Goal: Task Accomplishment & Management: Manage account settings

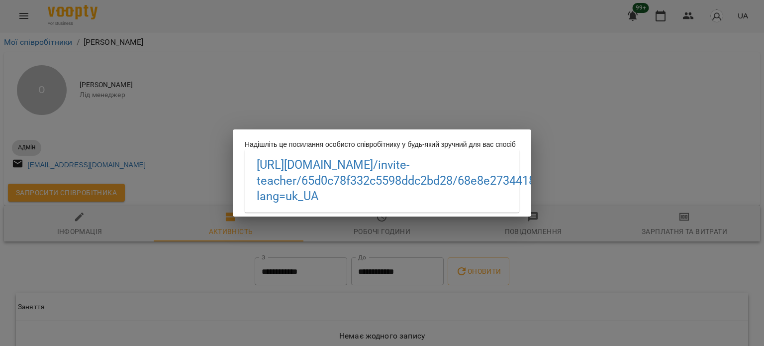
click at [317, 55] on div "Надішліть це посилання особисто співробітнику у будь-який зручний для вас спосі…" at bounding box center [382, 173] width 764 height 346
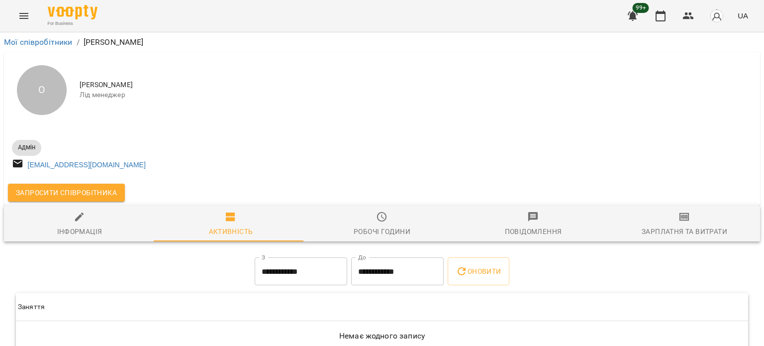
click at [26, 21] on button "Menu" at bounding box center [24, 16] width 24 height 24
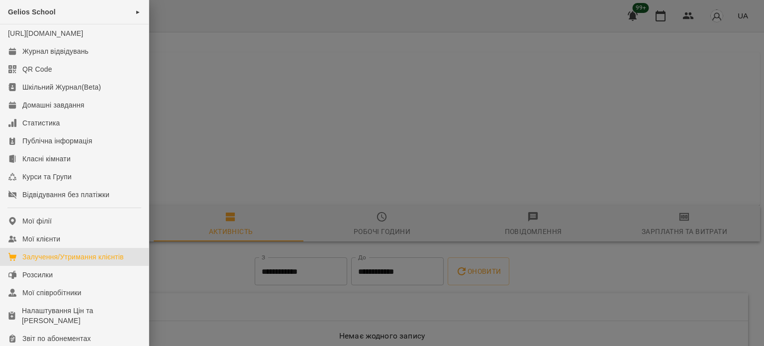
click at [83, 262] on div "Залучення/Утримання клієнтів" at bounding box center [72, 257] width 101 height 10
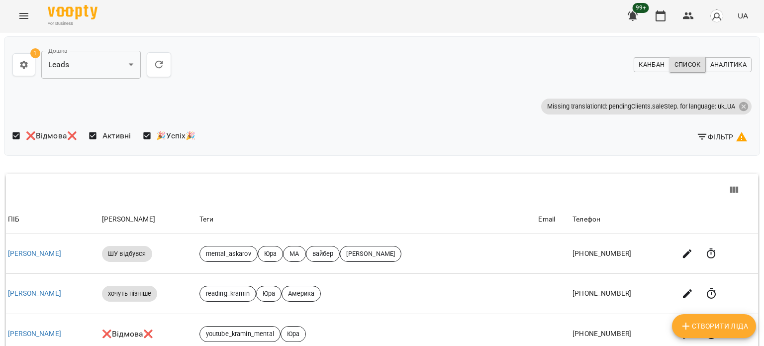
click at [711, 135] on span "Фільтр" at bounding box center [721, 137] width 51 height 12
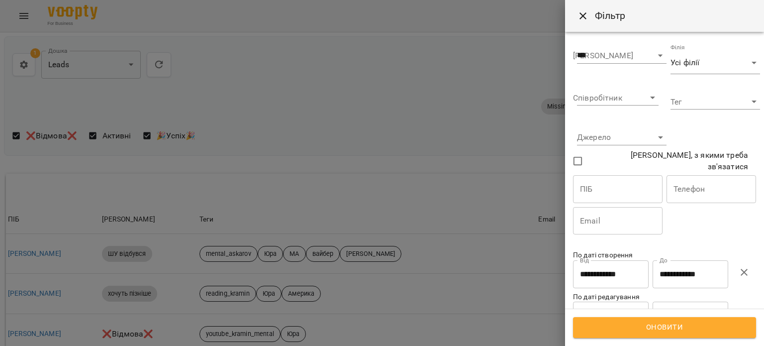
click at [694, 278] on input "**********" at bounding box center [691, 274] width 76 height 28
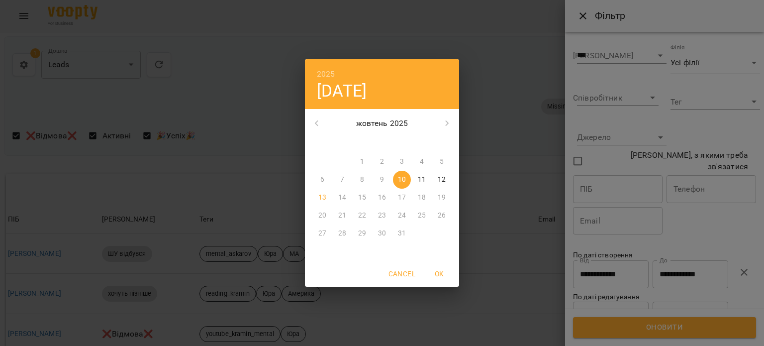
click at [419, 177] on p "11" at bounding box center [422, 180] width 8 height 10
type input "**********"
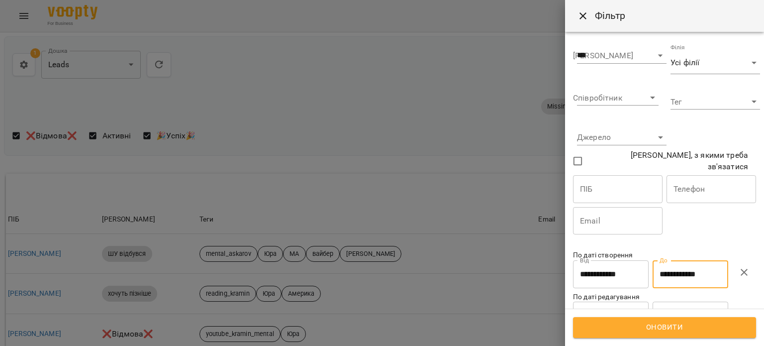
click at [628, 266] on input "**********" at bounding box center [611, 274] width 76 height 28
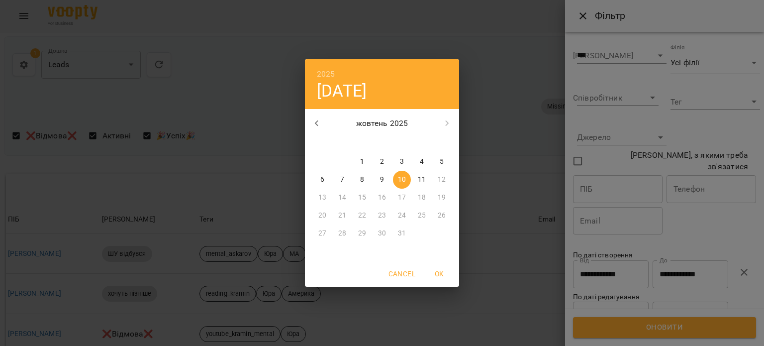
click at [424, 182] on p "11" at bounding box center [422, 180] width 8 height 10
type input "**********"
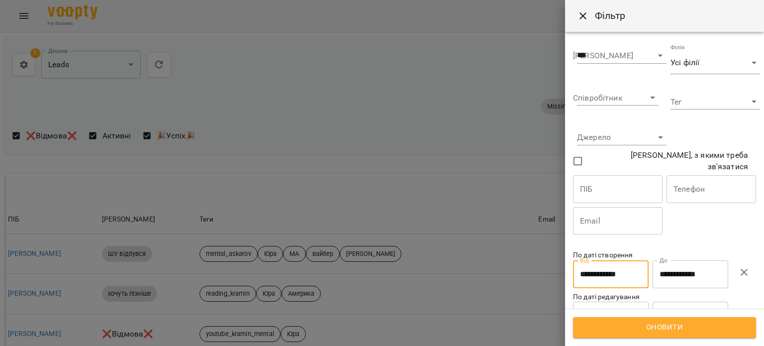
click at [651, 324] on span "Оновити" at bounding box center [664, 327] width 161 height 13
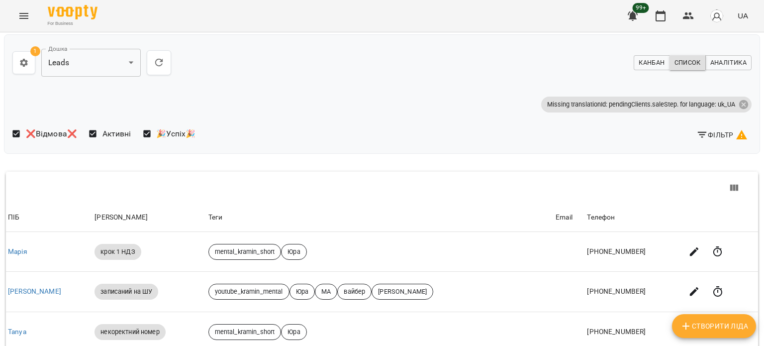
scroll to position [388, 0]
click at [627, 290] on li "100" at bounding box center [626, 290] width 29 height 18
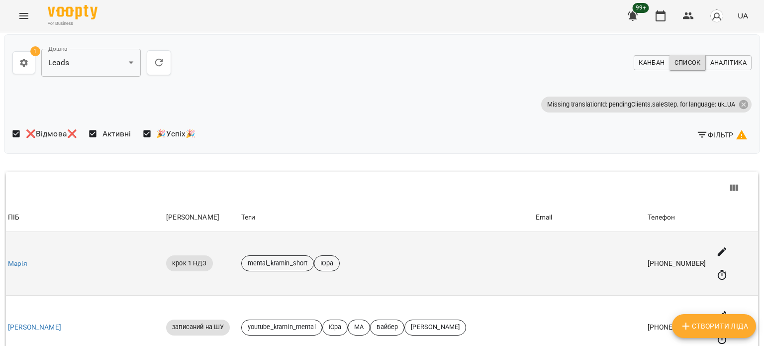
scroll to position [0, 0]
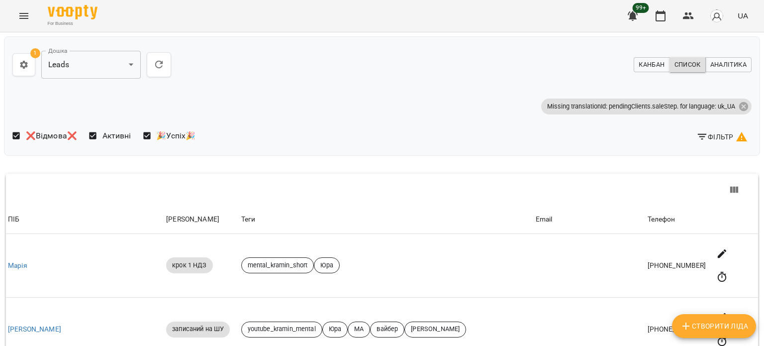
click at [701, 139] on span "Фільтр" at bounding box center [721, 137] width 51 height 12
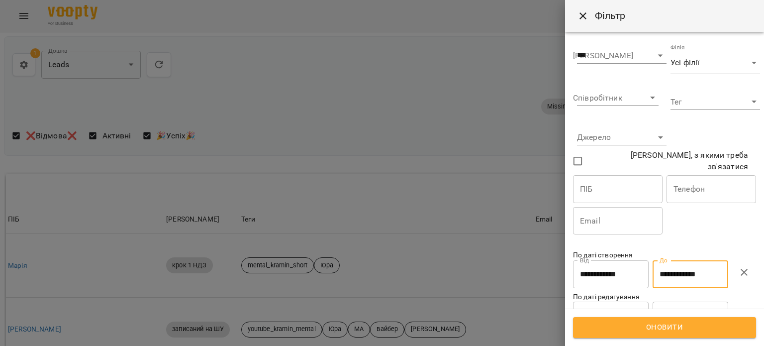
click at [692, 272] on input "**********" at bounding box center [691, 274] width 76 height 28
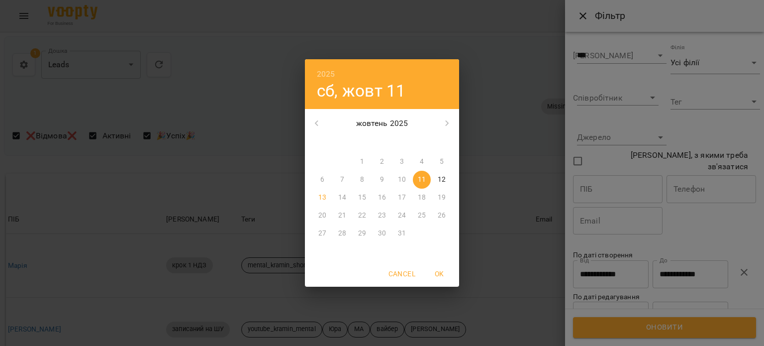
click at [440, 177] on p "12" at bounding box center [442, 180] width 8 height 10
type input "**********"
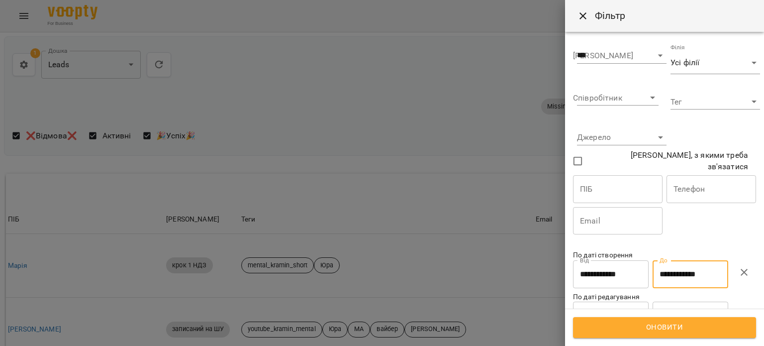
click at [607, 268] on input "**********" at bounding box center [611, 274] width 76 height 28
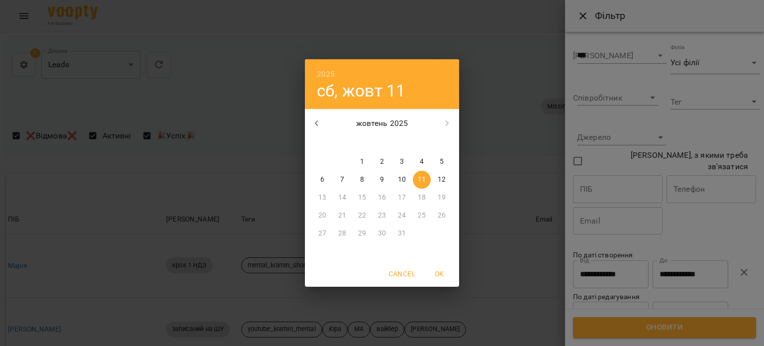
click at [444, 179] on p "12" at bounding box center [442, 180] width 8 height 10
type input "**********"
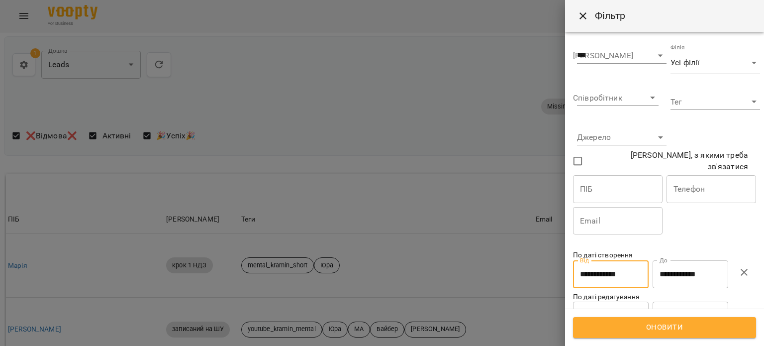
click at [615, 327] on span "Оновити" at bounding box center [664, 327] width 161 height 13
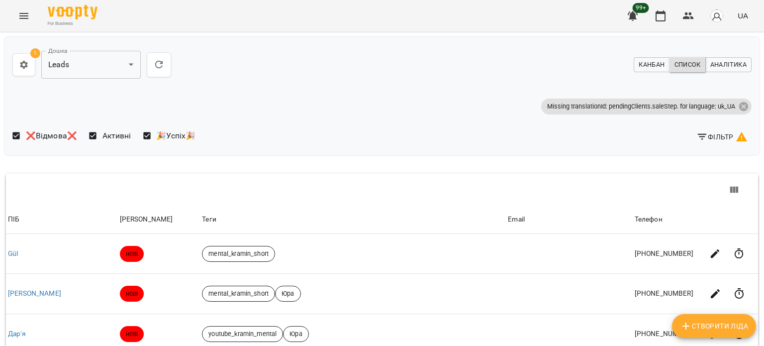
click at [714, 132] on span "Фільтр" at bounding box center [721, 137] width 51 height 12
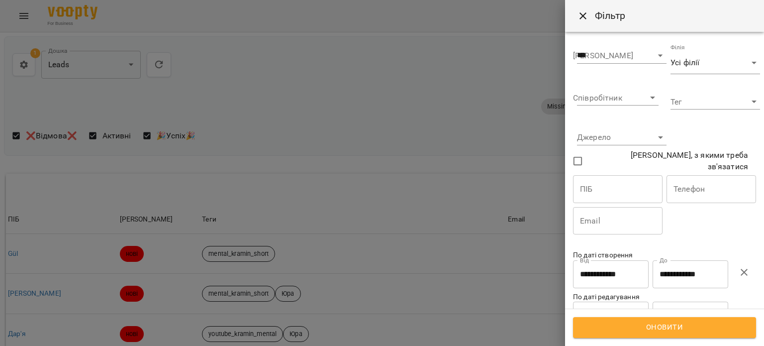
click at [690, 272] on input "**********" at bounding box center [691, 274] width 76 height 28
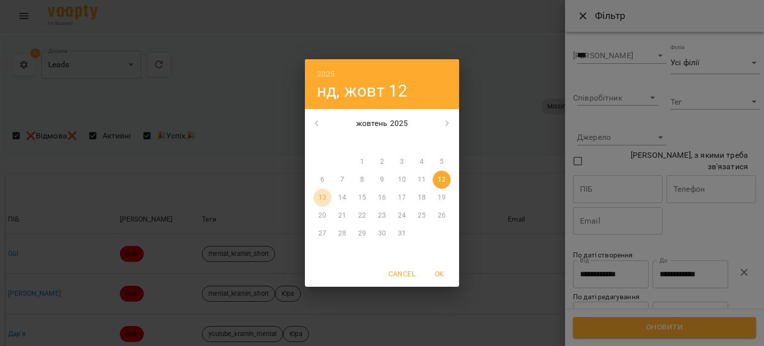
click at [324, 197] on p "13" at bounding box center [322, 197] width 8 height 10
type input "**********"
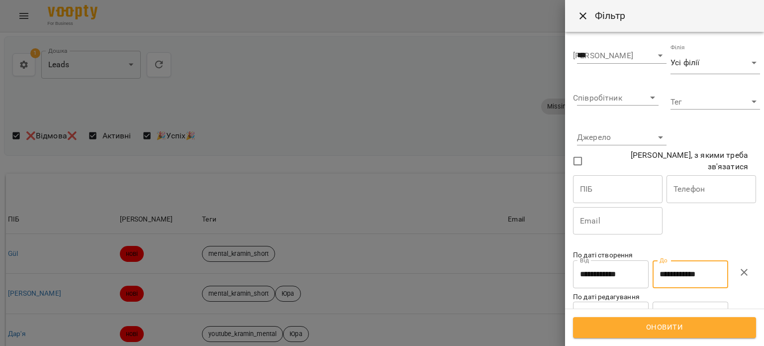
click at [608, 264] on input "**********" at bounding box center [611, 274] width 76 height 28
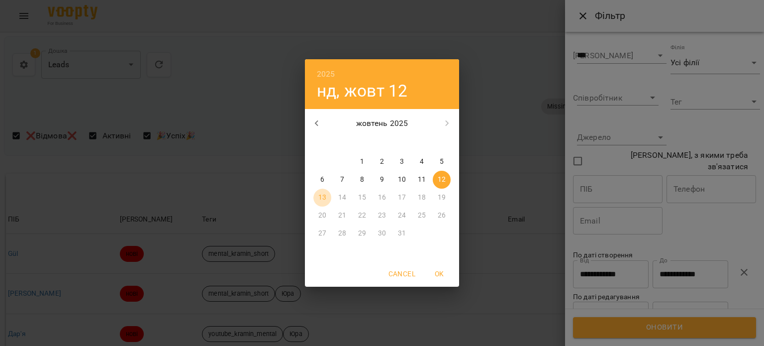
click at [326, 195] on span "13" at bounding box center [322, 197] width 18 height 10
type input "**********"
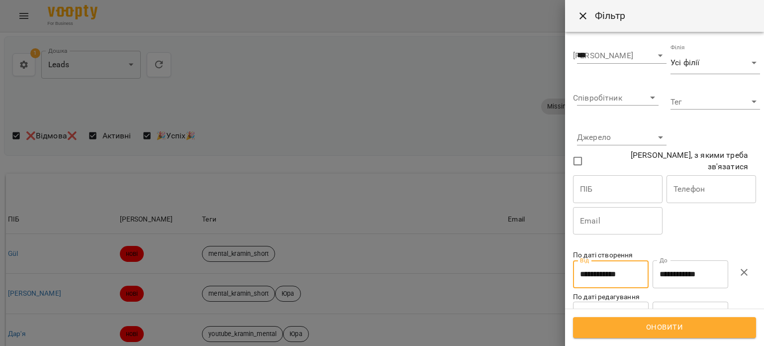
click at [620, 322] on span "Оновити" at bounding box center [664, 327] width 161 height 13
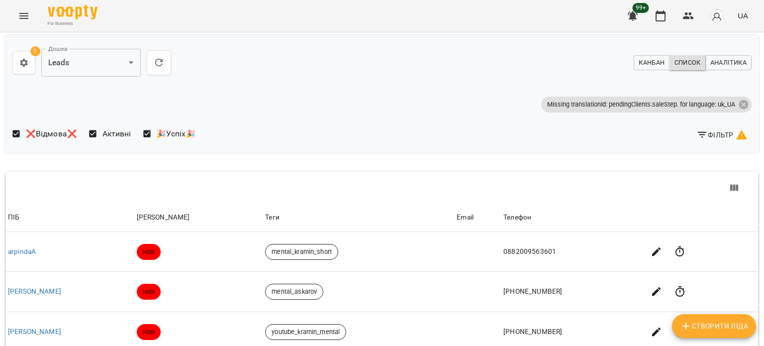
scroll to position [388, 0]
click at [623, 270] on li "200" at bounding box center [622, 275] width 29 height 18
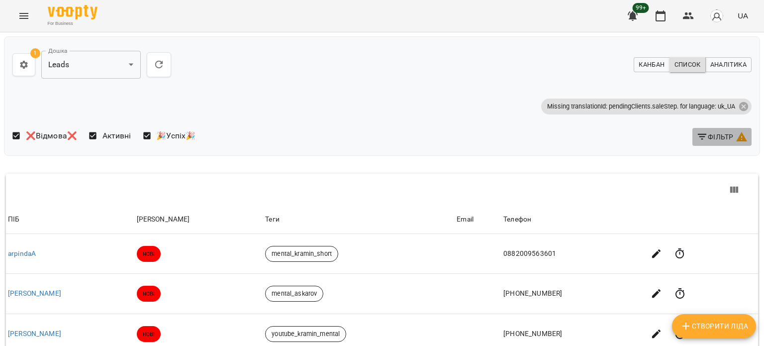
click at [714, 131] on span "Фільтр" at bounding box center [721, 137] width 51 height 12
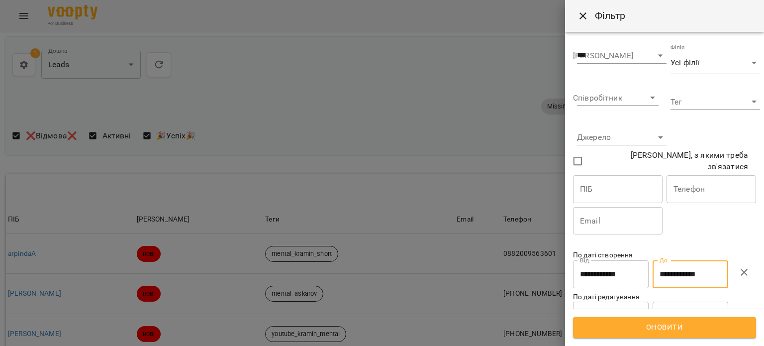
click at [677, 277] on input "**********" at bounding box center [691, 274] width 76 height 28
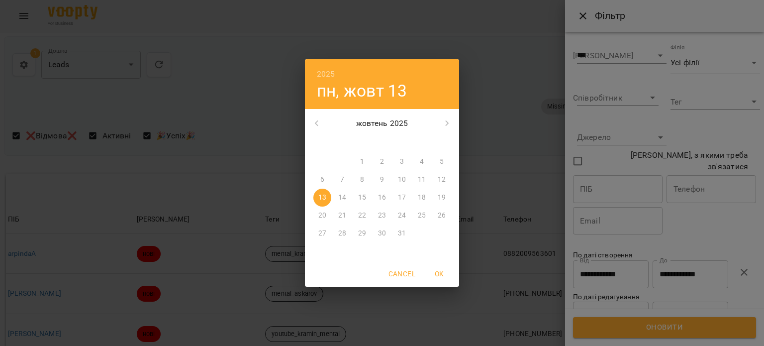
click at [438, 179] on div "12" at bounding box center [442, 180] width 20 height 18
click at [634, 274] on div "2025 пн, жовт 13 жовтень 2025 пн вт ср чт пт сб нд 29 30 1 2 3 4 5 6 7 8 9 10 1…" at bounding box center [382, 173] width 764 height 346
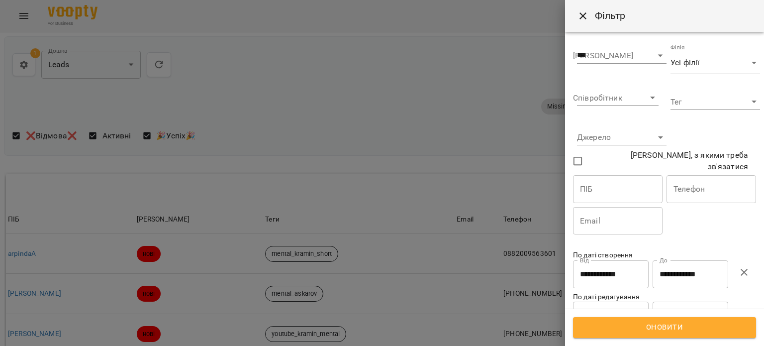
click at [611, 268] on input "**********" at bounding box center [611, 274] width 76 height 28
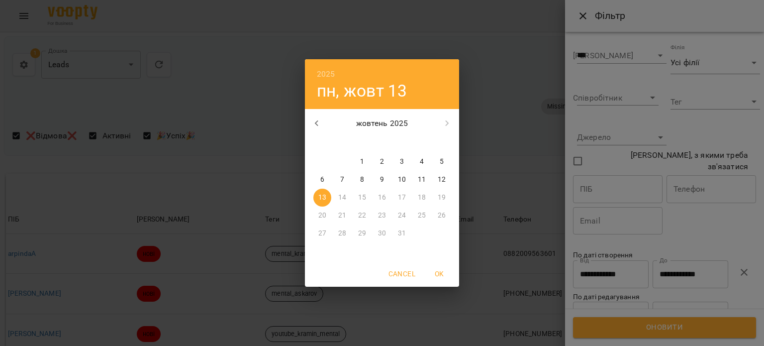
click at [446, 178] on span "12" at bounding box center [442, 180] width 18 height 10
type input "**********"
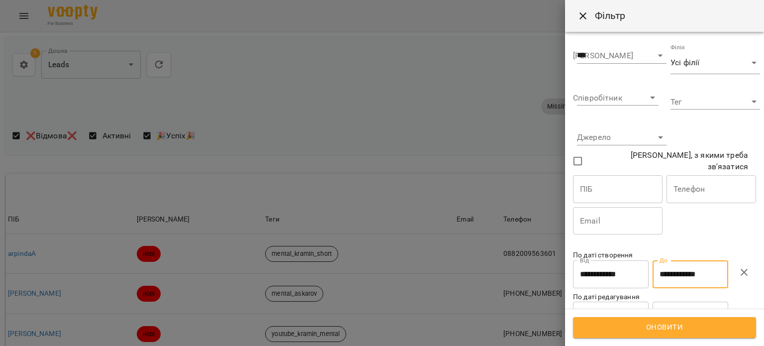
click at [680, 267] on input "**********" at bounding box center [691, 274] width 76 height 28
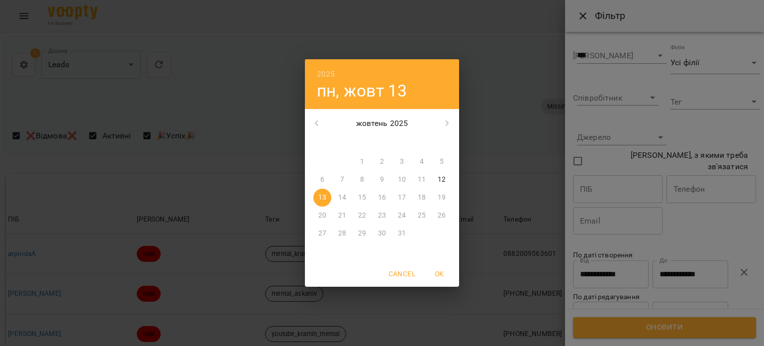
click at [437, 181] on span "12" at bounding box center [442, 180] width 18 height 10
type input "**********"
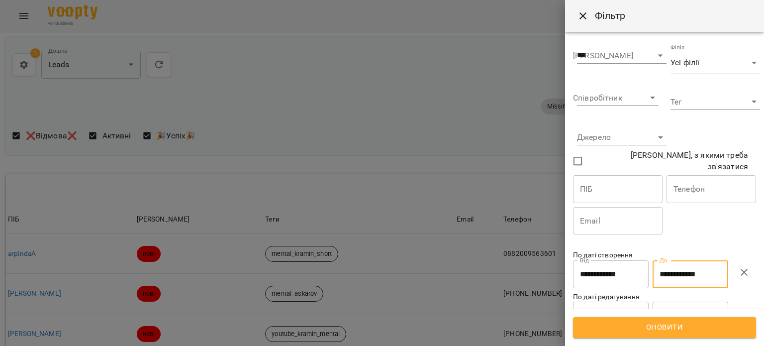
click at [637, 330] on span "Оновити" at bounding box center [664, 327] width 161 height 13
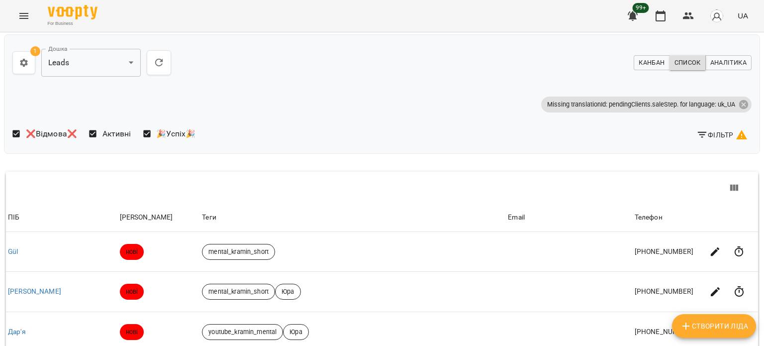
scroll to position [1108, 0]
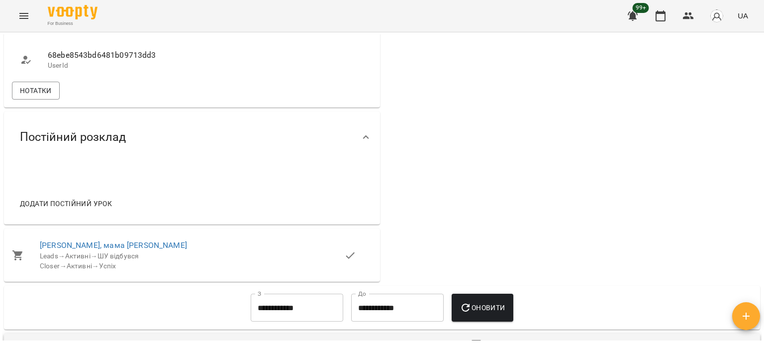
scroll to position [663, 0]
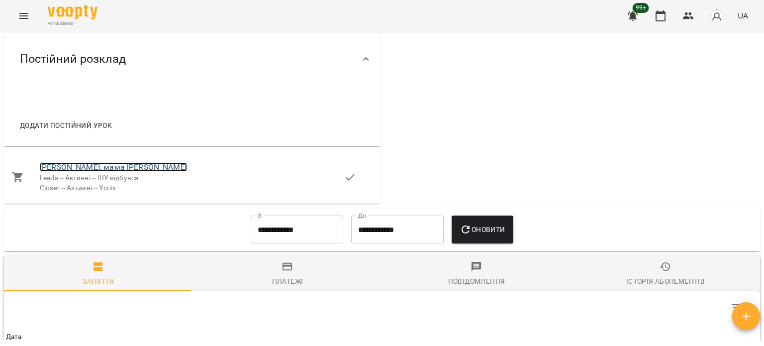
click at [93, 162] on link "Андрій, мама Yuliia" at bounding box center [113, 166] width 147 height 9
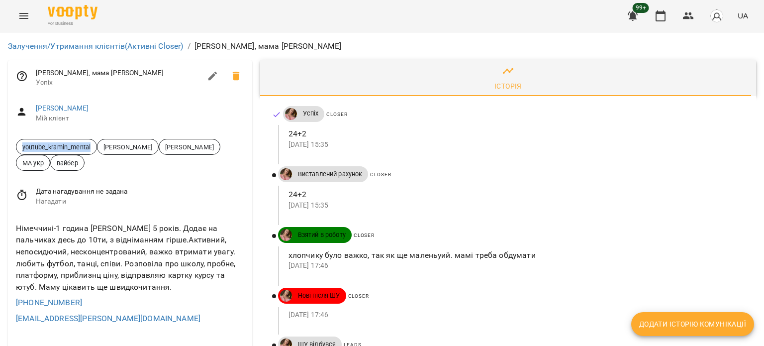
drag, startPoint x: 18, startPoint y: 149, endPoint x: 101, endPoint y: 154, distance: 83.7
click at [101, 154] on span "youtube_kramin_mental Дащенко Анна Бойко Юлія МА укр вайбер" at bounding box center [130, 155] width 228 height 32
copy span "youtube_kramin_mental"
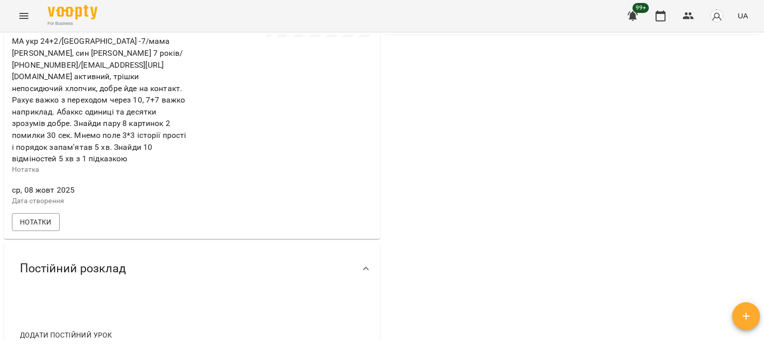
scroll to position [414, 0]
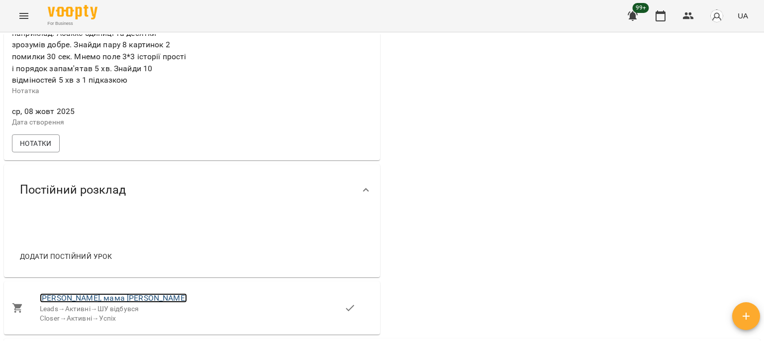
click at [75, 294] on link "[PERSON_NAME], мама [PERSON_NAME]" at bounding box center [113, 297] width 147 height 9
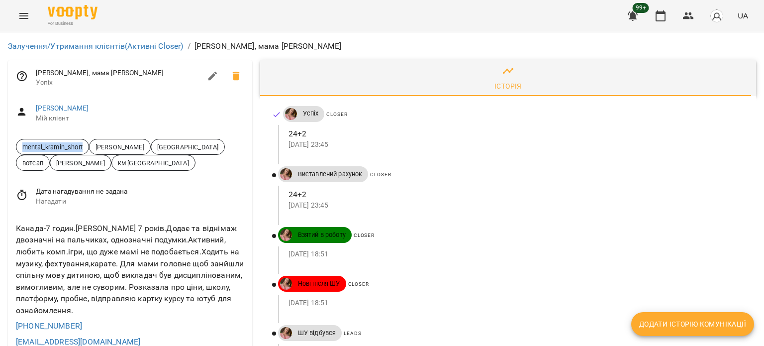
drag, startPoint x: 23, startPoint y: 145, endPoint x: 87, endPoint y: 145, distance: 63.7
click at [87, 145] on span "mental_kramin_short" at bounding box center [52, 146] width 72 height 9
copy span "mental_kramin_short"
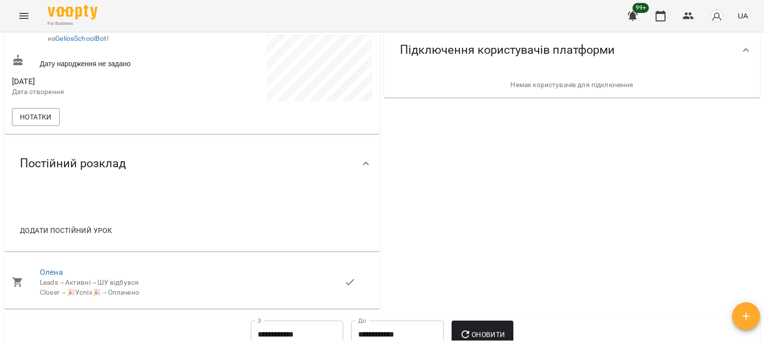
scroll to position [414, 0]
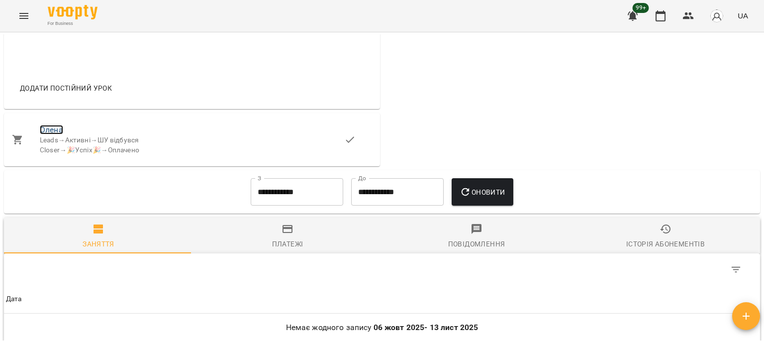
click at [50, 132] on link "Олена" at bounding box center [51, 129] width 23 height 9
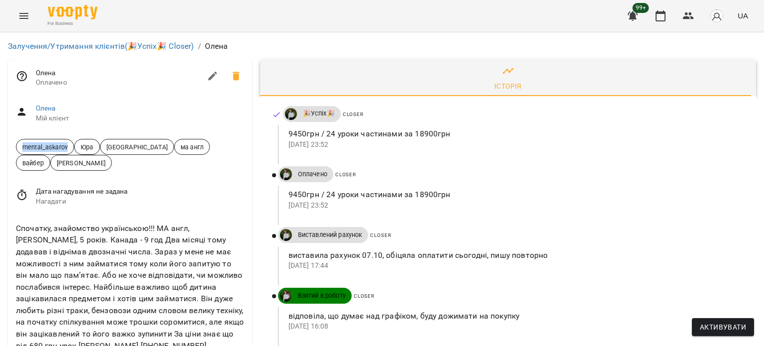
drag, startPoint x: 17, startPoint y: 145, endPoint x: 71, endPoint y: 146, distance: 53.2
click at [71, 146] on span "mental_askarov" at bounding box center [44, 146] width 57 height 9
copy span "mental_askarov"
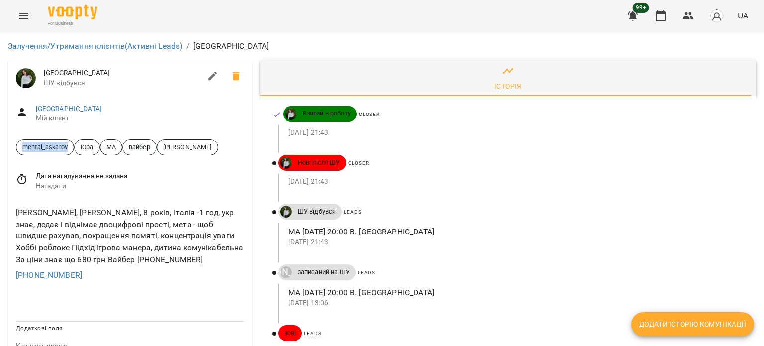
drag, startPoint x: 21, startPoint y: 146, endPoint x: 56, endPoint y: 146, distance: 35.3
click at [71, 146] on span "mental_askarov" at bounding box center [44, 146] width 57 height 9
copy span "mental_askarov"
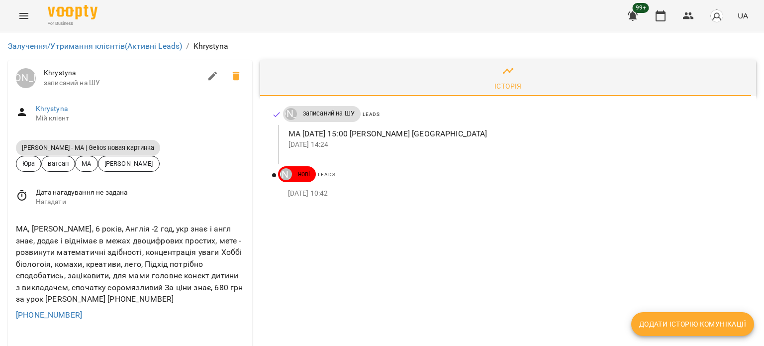
drag, startPoint x: 21, startPoint y: 146, endPoint x: 161, endPoint y: 141, distance: 140.3
click at [161, 141] on span "[PERSON_NAME] - МА | Gelios новая картинка" at bounding box center [130, 147] width 228 height 16
copy span "Daniil Askarov - МА | Gelios новая картинка"
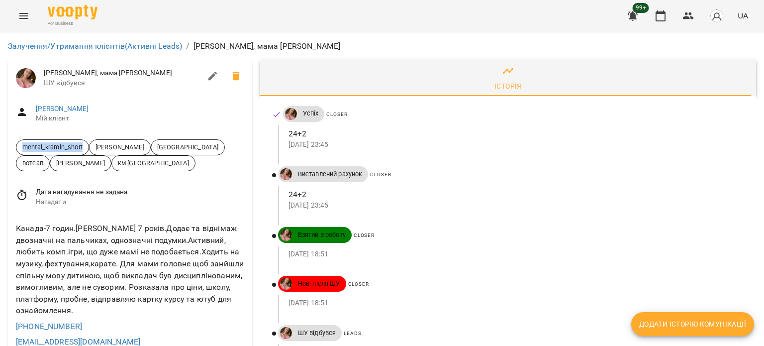
drag, startPoint x: 18, startPoint y: 145, endPoint x: 92, endPoint y: 149, distance: 73.2
click at [92, 149] on span "mental_kramin_short [PERSON_NAME] Канада вотсап [PERSON_NAME] км [PERSON_NAME]" at bounding box center [130, 155] width 228 height 32
copy span "mental_kramin_short"
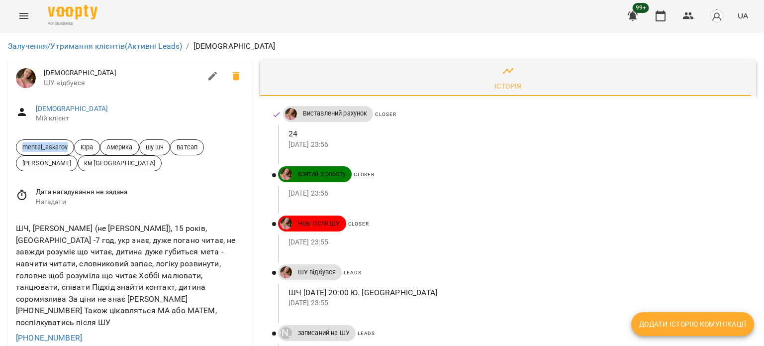
drag, startPoint x: 19, startPoint y: 147, endPoint x: 68, endPoint y: 145, distance: 48.8
click at [68, 145] on span "mental_askarov" at bounding box center [44, 146] width 57 height 9
copy span "mental_askarov"
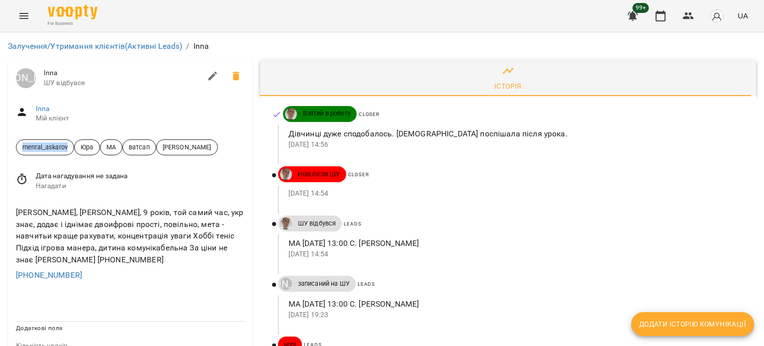
drag, startPoint x: 20, startPoint y: 145, endPoint x: 78, endPoint y: 149, distance: 57.4
click at [78, 149] on span "mental_askarov Юра МА ватсап Абасова Сабіна" at bounding box center [130, 147] width 228 height 16
copy span "mental_askarov"
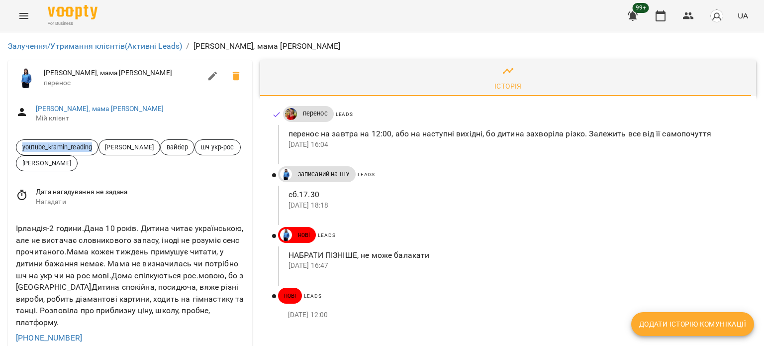
drag, startPoint x: 19, startPoint y: 149, endPoint x: 88, endPoint y: 145, distance: 68.8
click at [93, 143] on span "youtube_kramin_reading" at bounding box center [57, 146] width 82 height 9
copy span "youtube_kramin_reading"
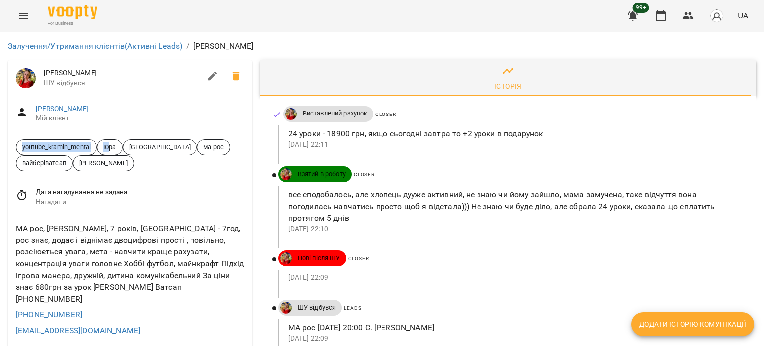
drag, startPoint x: 23, startPoint y: 148, endPoint x: 82, endPoint y: 148, distance: 58.7
click at [105, 150] on span "youtube_kramin_mental [PERSON_NAME] [GEOGRAPHIC_DATA] ма рос вайберіватсап [PER…" at bounding box center [130, 155] width 228 height 32
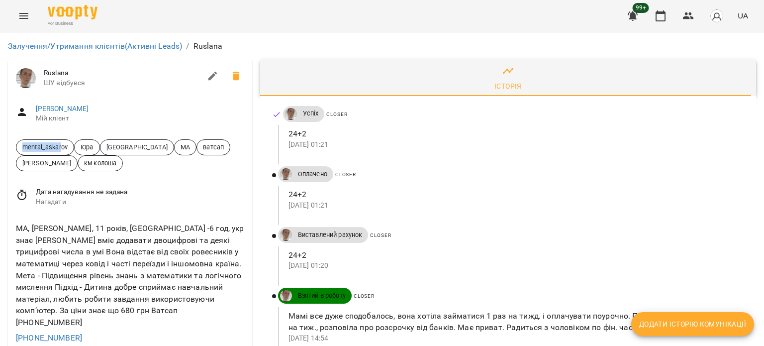
drag, startPoint x: 20, startPoint y: 147, endPoint x: 63, endPoint y: 146, distance: 43.3
click at [61, 147] on span "mental_askarov" at bounding box center [44, 146] width 57 height 9
click at [66, 145] on span "mental_askarov" at bounding box center [44, 146] width 57 height 9
click at [31, 145] on span "mental_askarov" at bounding box center [44, 146] width 57 height 9
drag, startPoint x: 22, startPoint y: 145, endPoint x: 76, endPoint y: 145, distance: 54.2
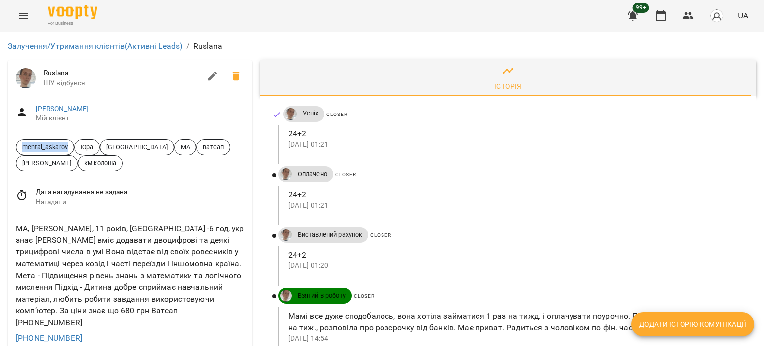
click at [76, 145] on span "mental_askarov Юра Канада МА ватсап Катерина Колоша км колоша" at bounding box center [130, 155] width 228 height 32
copy span "mental_askarov"
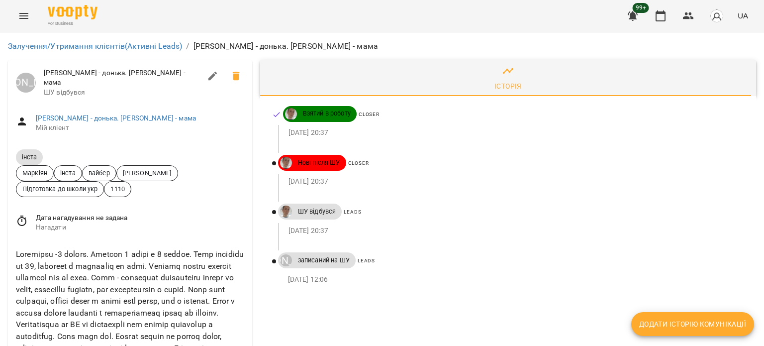
scroll to position [83, 0]
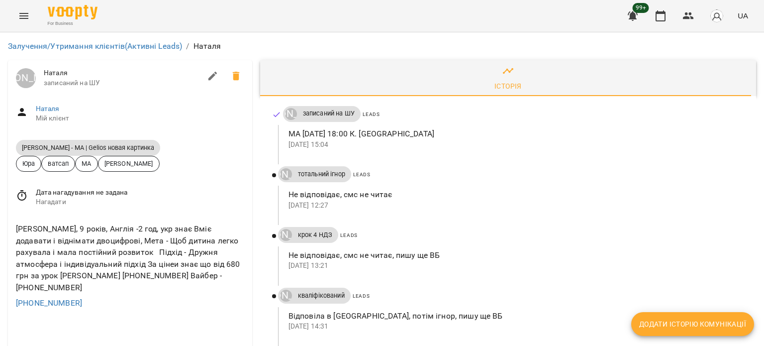
drag, startPoint x: 20, startPoint y: 146, endPoint x: 149, endPoint y: 146, distance: 128.8
click at [149, 146] on span "[PERSON_NAME] - МА | Gelios новая картинка" at bounding box center [88, 147] width 144 height 8
copy span "[PERSON_NAME] - МА | Gelios новая картинка"
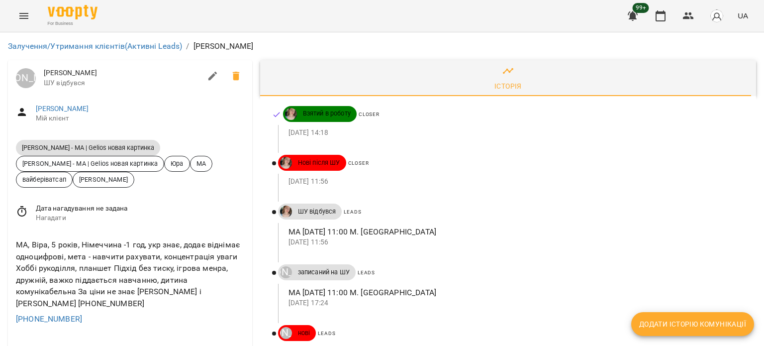
drag, startPoint x: 23, startPoint y: 150, endPoint x: 146, endPoint y: 147, distance: 123.4
click at [146, 147] on span "[PERSON_NAME] - МА | Gelios новая картинка" at bounding box center [88, 147] width 144 height 8
copy span "Daniil Askarov - МА | Gelios новая картинка"
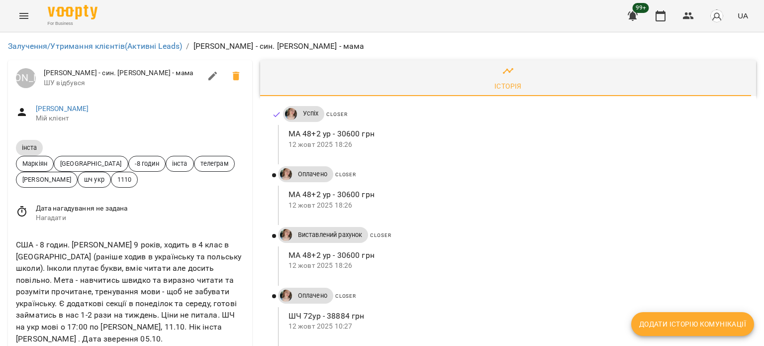
scroll to position [497, 0]
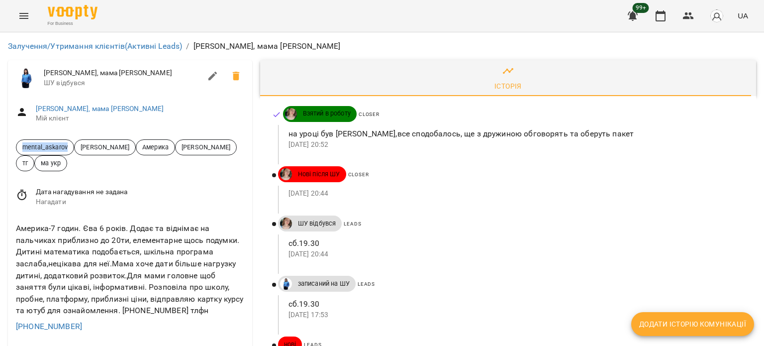
drag, startPoint x: 19, startPoint y: 146, endPoint x: 76, endPoint y: 150, distance: 56.8
click at [76, 150] on span "mental_askarov [PERSON_NAME] [DEMOGRAPHIC_DATA] Нечиполюк [PERSON_NAME] тг ма у…" at bounding box center [130, 155] width 228 height 32
copy span "mental_askarov"
